Goal: Transaction & Acquisition: Purchase product/service

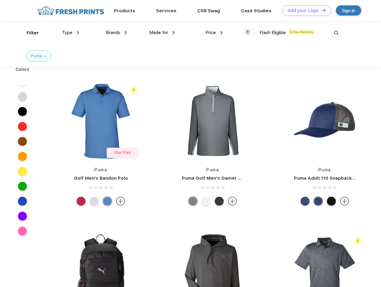
scroll to position [0, 0]
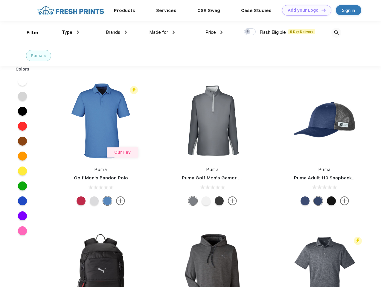
click at [304, 10] on link "Add your Logo Design Tool" at bounding box center [306, 10] width 49 height 10
click at [0, 0] on div "Design Tool" at bounding box center [0, 0] width 0 height 0
click at [321, 10] on link "Add your Logo Design Tool" at bounding box center [306, 10] width 49 height 10
click at [29, 33] on div "Filter" at bounding box center [33, 32] width 12 height 7
click at [71, 32] on span "Type" at bounding box center [67, 32] width 10 height 5
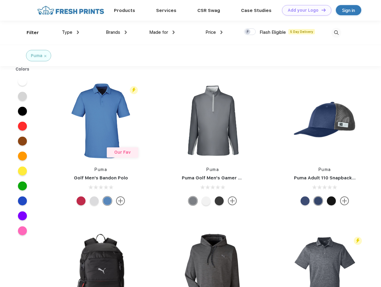
click at [116, 32] on span "Brands" at bounding box center [113, 32] width 14 height 5
click at [162, 32] on span "Made for" at bounding box center [158, 32] width 19 height 5
click at [214, 32] on span "Price" at bounding box center [210, 32] width 10 height 5
click at [250, 32] on div at bounding box center [250, 31] width 12 height 7
click at [248, 32] on input "checkbox" at bounding box center [246, 30] width 4 height 4
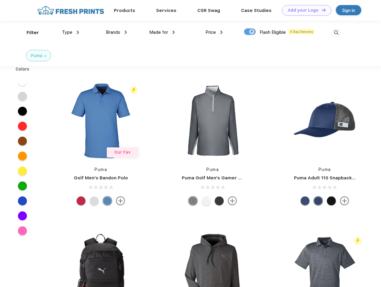
click at [336, 33] on img at bounding box center [336, 33] width 10 height 10
